Goal: Transaction & Acquisition: Purchase product/service

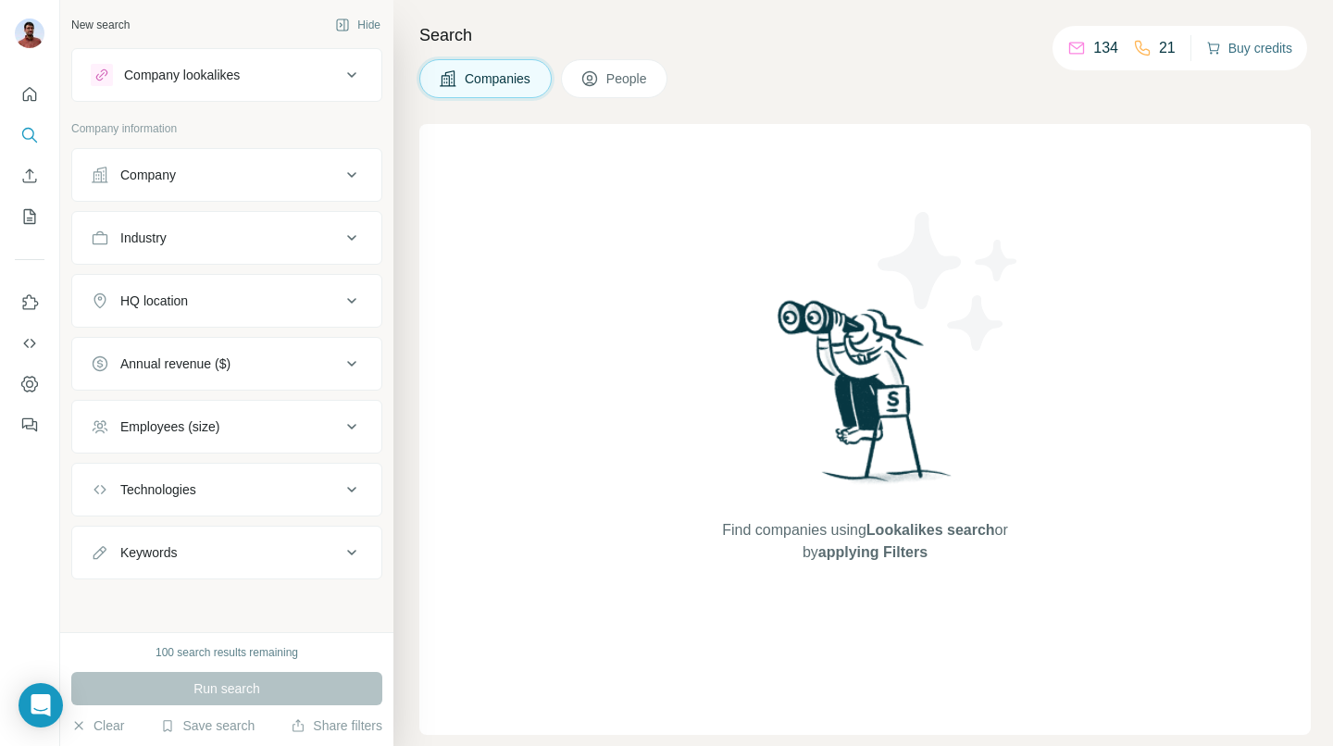
click at [1228, 52] on button "Buy credits" at bounding box center [1249, 48] width 86 height 26
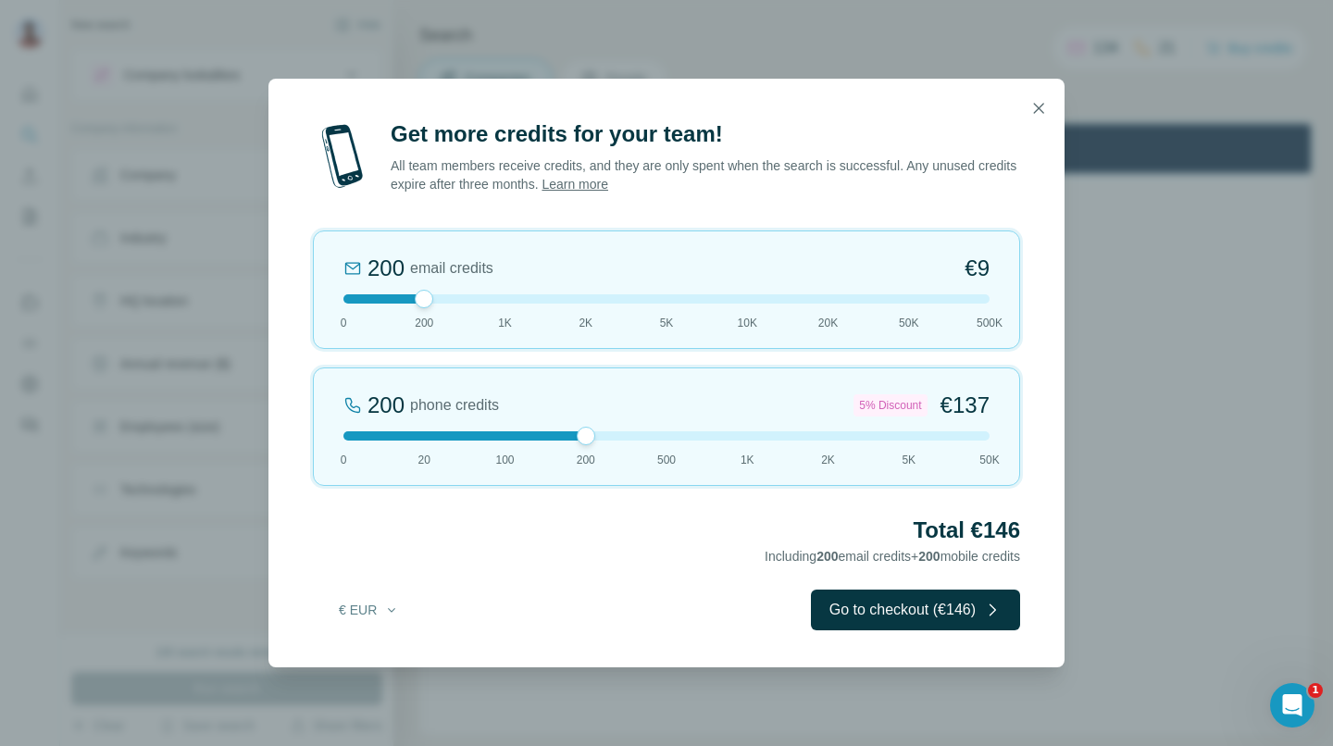
drag, startPoint x: 425, startPoint y: 438, endPoint x: 585, endPoint y: 440, distance: 160.2
click at [585, 440] on div at bounding box center [586, 436] width 19 height 19
click at [877, 613] on button "Go to checkout (€146)" at bounding box center [915, 610] width 209 height 41
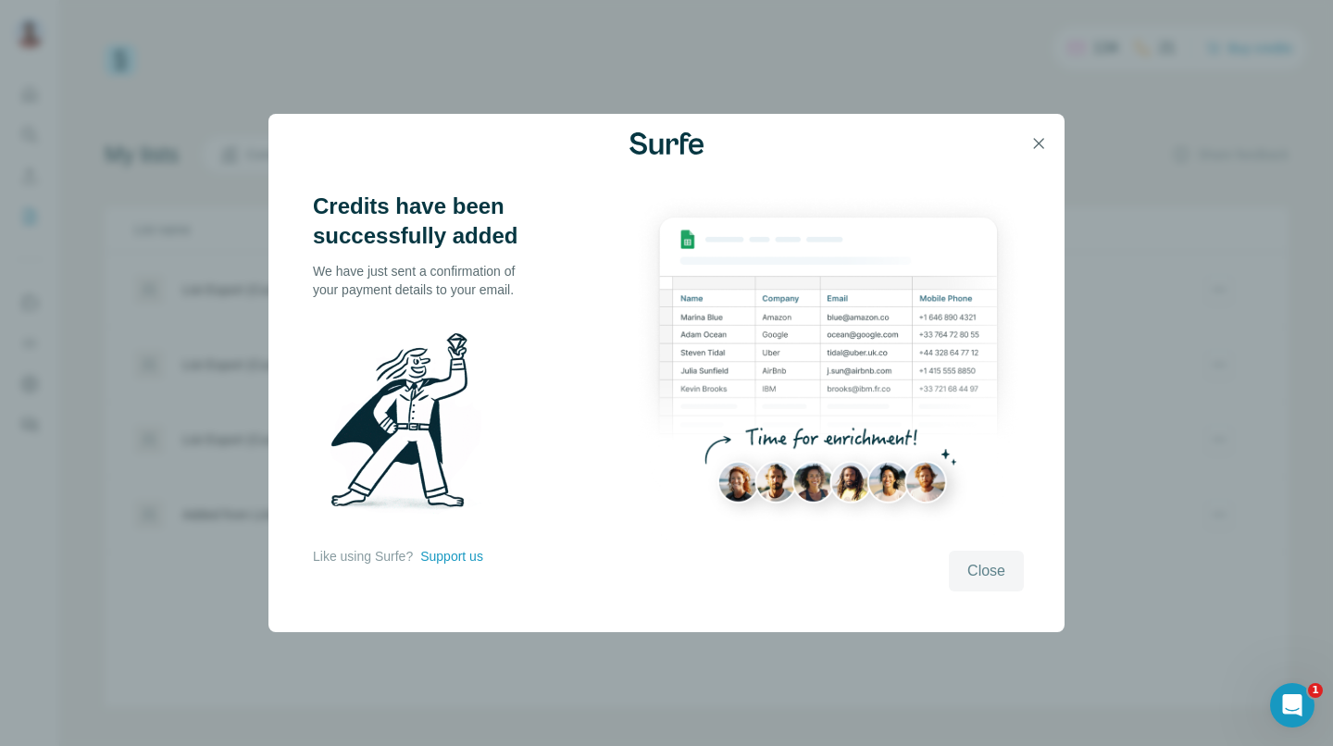
click at [979, 567] on span "Close" at bounding box center [987, 571] width 38 height 22
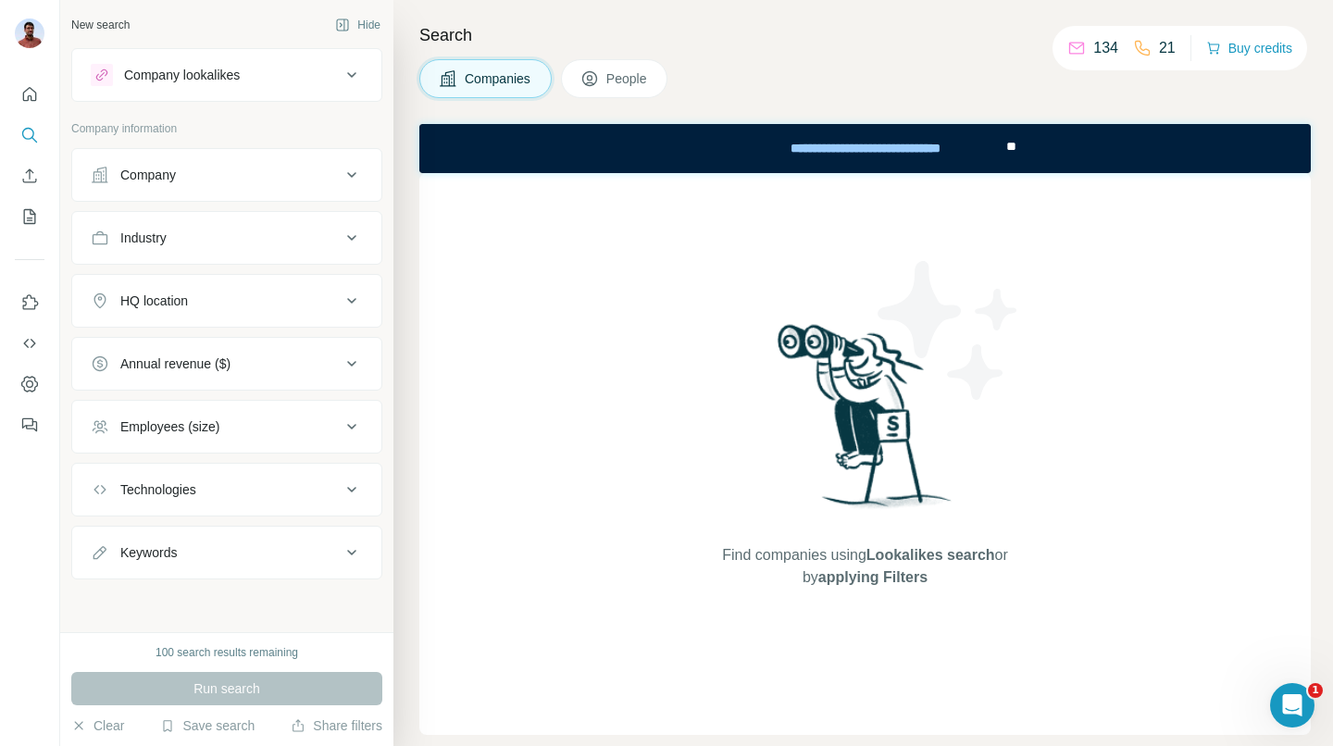
click at [911, 35] on h4 "Search" at bounding box center [865, 35] width 892 height 26
